Goal: Task Accomplishment & Management: Complete application form

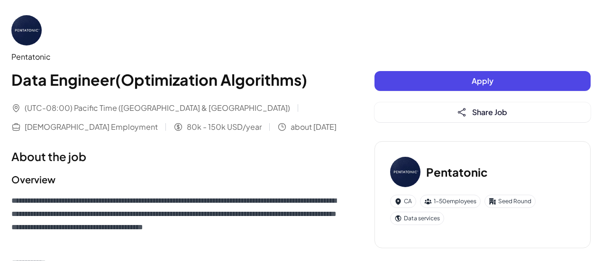
click at [424, 79] on button "Apply" at bounding box center [483, 81] width 216 height 20
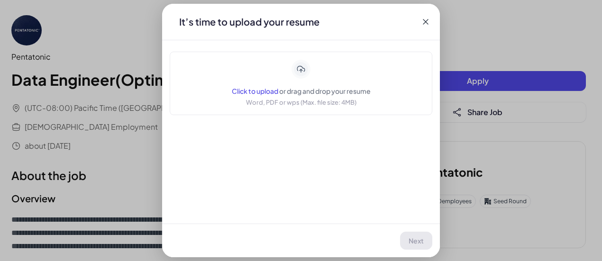
click at [258, 94] on span "Click to upload" at bounding box center [255, 91] width 46 height 9
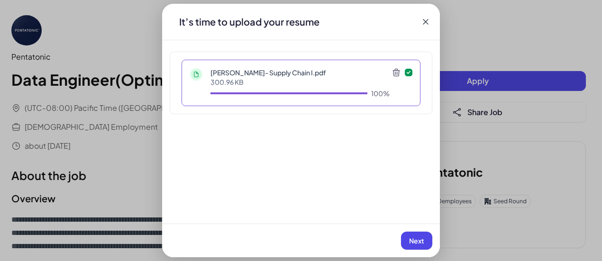
click at [418, 239] on span "Next" at bounding box center [416, 241] width 15 height 9
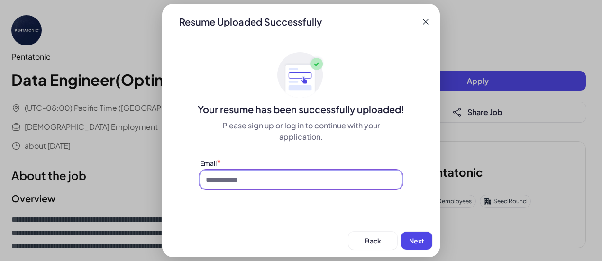
click at [284, 184] on input at bounding box center [301, 180] width 202 height 18
type input "**********"
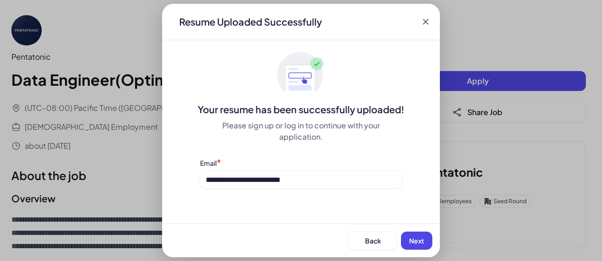
click at [416, 250] on div "Back Next" at bounding box center [301, 241] width 278 height 34
click at [411, 244] on span "Next" at bounding box center [416, 241] width 15 height 9
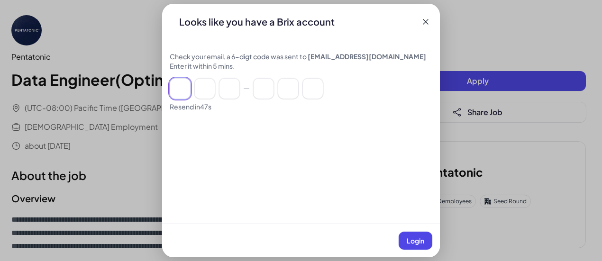
click at [175, 88] on input at bounding box center [180, 88] width 21 height 21
paste input "******"
type input "*"
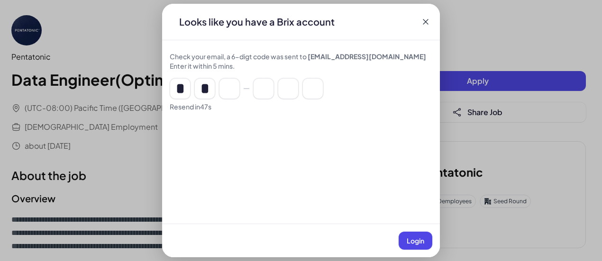
type input "*"
click at [407, 239] on span "Login" at bounding box center [416, 241] width 18 height 9
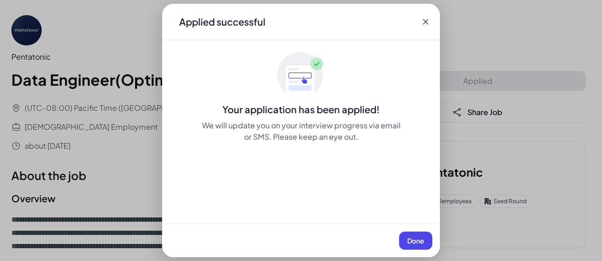
click at [410, 243] on span "Done" at bounding box center [415, 241] width 17 height 9
